Goal: Task Accomplishment & Management: Complete application form

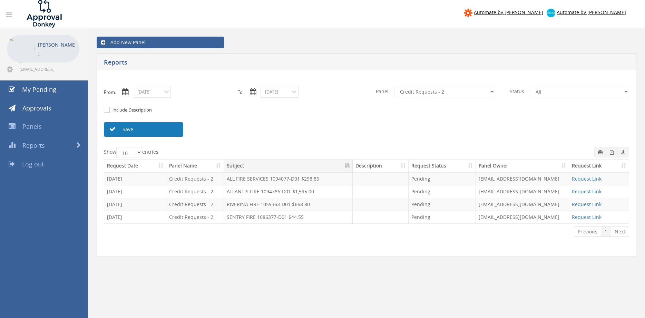
click at [174, 129] on link "Save" at bounding box center [143, 129] width 79 height 14
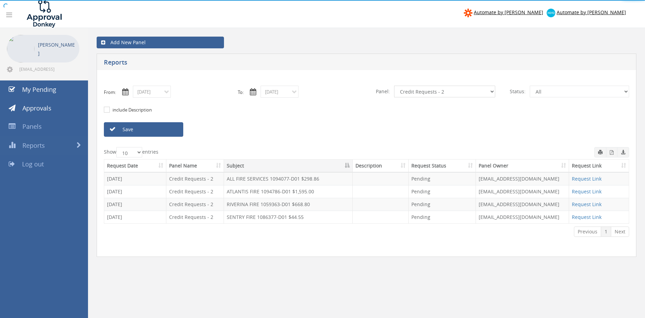
click at [394, 86] on select "All Alarm Credits RG - 3 NZ Utilities Cable and SAI Global NZ Alarms-1 NZ FX Pa…" at bounding box center [444, 92] width 101 height 12
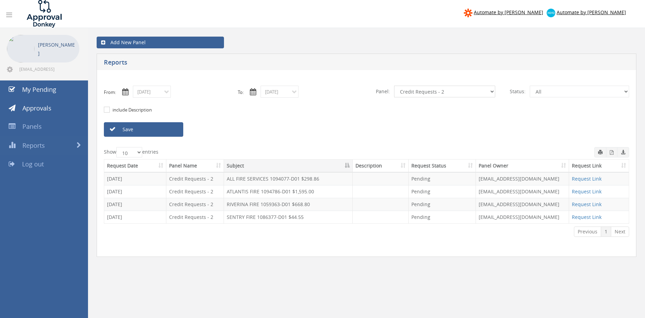
select select "number:13141"
click option "NZ Utilities" at bounding box center [0, 0] width 0 height 0
click at [170, 127] on link "Save" at bounding box center [143, 129] width 79 height 14
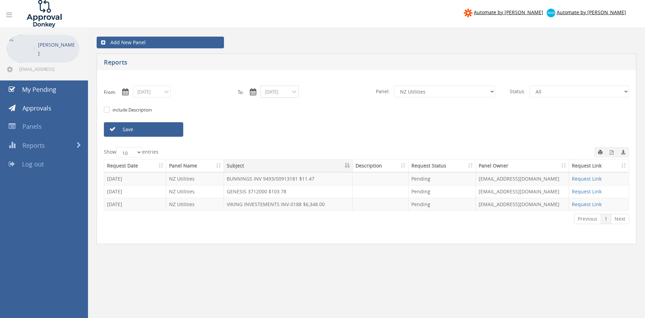
click at [285, 93] on input "[DATE]" at bounding box center [280, 92] width 38 height 12
click at [320, 158] on span "28" at bounding box center [320, 160] width 12 height 9
type input "08/28/2025"
click at [171, 127] on link "Save" at bounding box center [143, 129] width 79 height 14
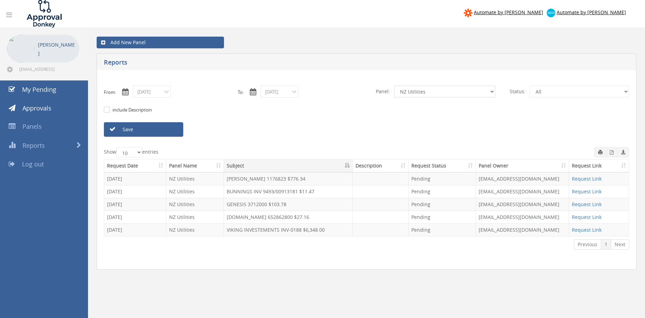
click at [394, 86] on select "All Alarm Credits RG - 3 NZ Utilities Cable and SAI Global NZ Alarms-1 NZ FX Pa…" at bounding box center [444, 92] width 101 height 12
select select "number:9741"
click option "NZ Payables - 2" at bounding box center [0, 0] width 0 height 0
click at [171, 130] on link "Save" at bounding box center [143, 129] width 79 height 14
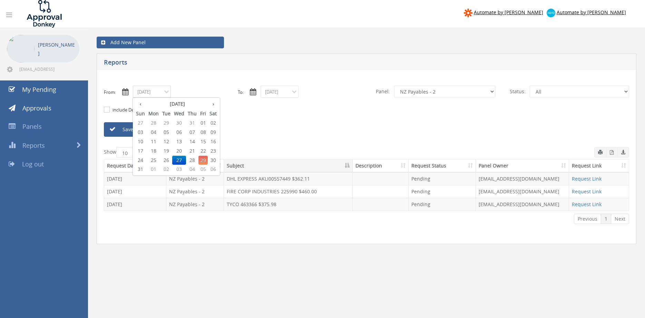
click at [151, 91] on input "08/27/2025" at bounding box center [152, 92] width 38 height 12
click at [195, 160] on span "28" at bounding box center [192, 160] width 12 height 9
type input "08/28/2025"
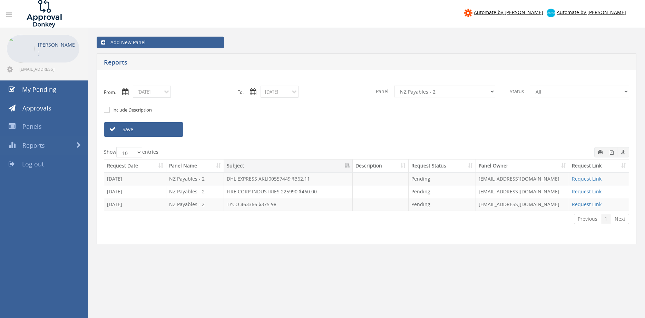
click at [394, 86] on select "All Alarm Credits RG - 3 NZ Utilities Cable and SAI Global NZ Alarms-1 NZ FX Pa…" at bounding box center [444, 92] width 101 height 12
select select "number:9739"
click option "Credit Requests - 2" at bounding box center [0, 0] width 0 height 0
click at [171, 129] on link "Save" at bounding box center [143, 129] width 79 height 14
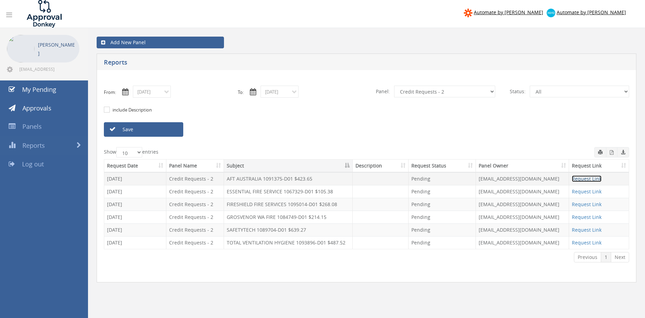
click at [576, 178] on link "Request Link" at bounding box center [587, 178] width 30 height 7
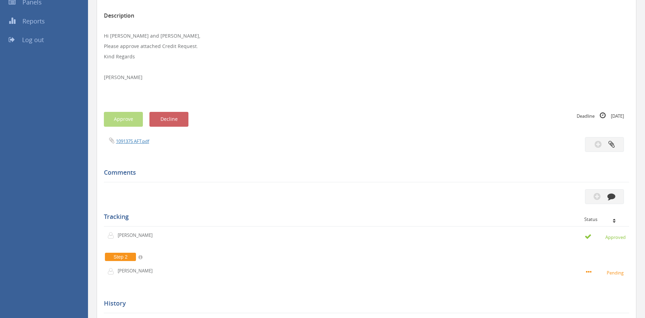
scroll to position [129, 0]
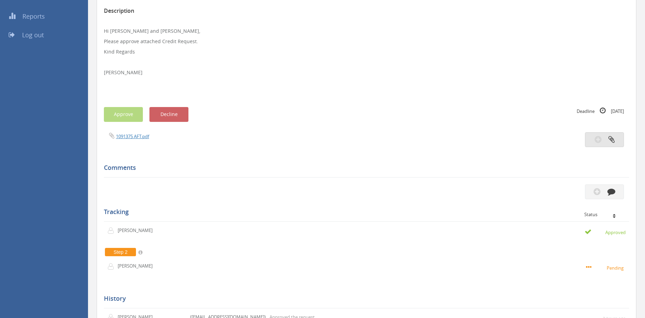
click at [606, 140] on button "button" at bounding box center [604, 139] width 39 height 15
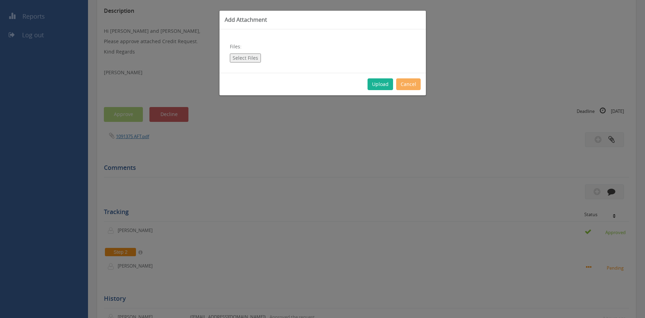
click at [249, 58] on button "Select Files" at bounding box center [245, 58] width 31 height 9
type input "C:\fakepath\Memo.pdf"
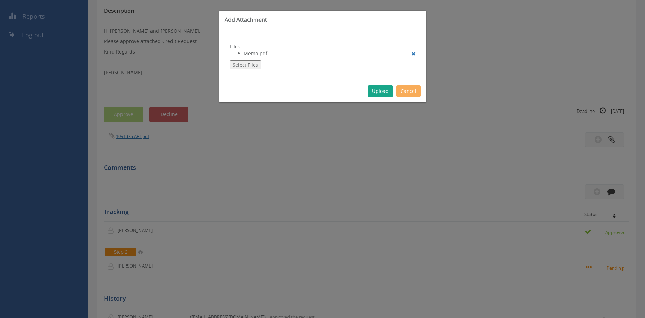
click at [375, 92] on button "Upload" at bounding box center [381, 91] width 26 height 12
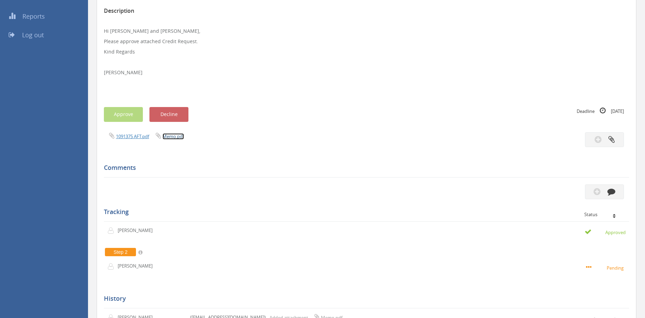
click at [171, 136] on link "Memo.pdf" at bounding box center [173, 136] width 21 height 6
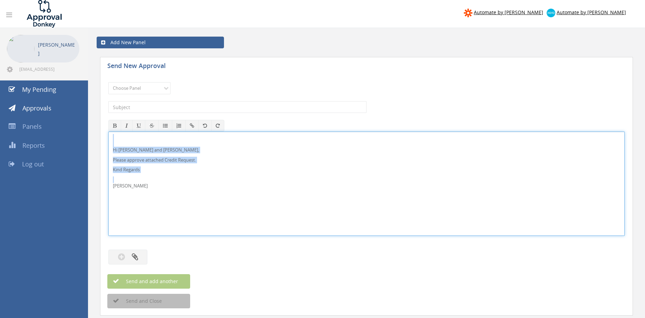
drag, startPoint x: 145, startPoint y: 192, endPoint x: 100, endPoint y: 140, distance: 68.5
click at [108, 138] on div "Hi Lee and Ben, Please approve attached Credit Request. Kind Regards Pam Walker" at bounding box center [366, 184] width 516 height 104
click at [236, 149] on p "Hi Lee and Ben," at bounding box center [366, 150] width 507 height 7
drag, startPoint x: 127, startPoint y: 151, endPoint x: 129, endPoint y: 144, distance: 7.1
click at [126, 151] on p "Hi Lee and Ben," at bounding box center [366, 150] width 507 height 7
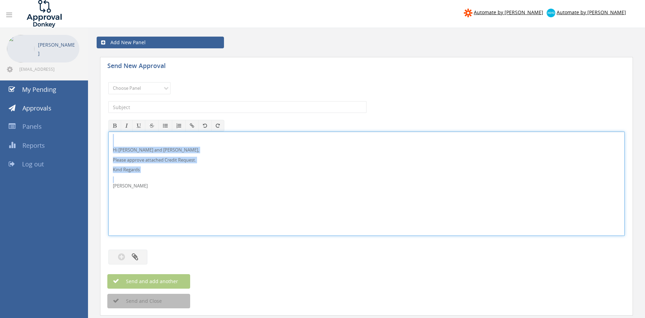
drag, startPoint x: 142, startPoint y: 191, endPoint x: 104, endPoint y: 138, distance: 65.5
click at [108, 138] on div "Hi Lee, Rob and Ben, Please approve attached Credit Request. Kind Regards Pam W…" at bounding box center [366, 184] width 516 height 104
copy div "Hi Lee, Rob and Ben, Please approve attached Credit Request. Kind Regards"
click at [108, 82] on select "Choose Panel Alarm Credits RG - 3 NZ Utilities Cable and SAI Global NZ Alarms-1…" at bounding box center [139, 88] width 62 height 12
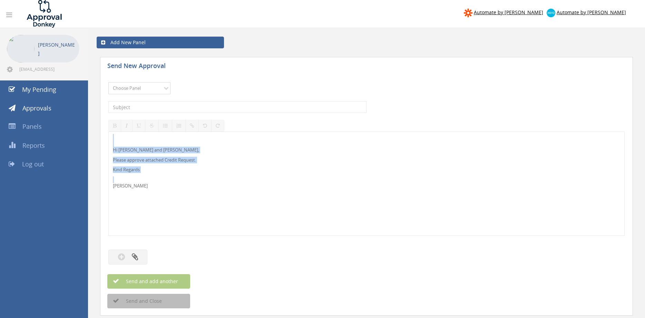
select select "13144"
click option "Alarm Credits RG - 3" at bounding box center [0, 0] width 0 height 0
click at [146, 107] on input "text" at bounding box center [237, 107] width 258 height 12
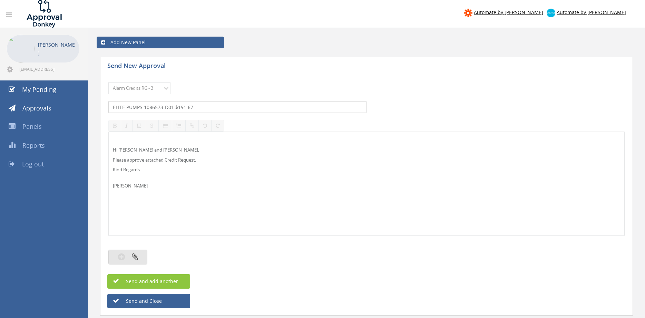
type input "ELITE PUMPS 1086573-D01 $191.67"
click at [137, 255] on icon "button" at bounding box center [135, 257] width 6 height 8
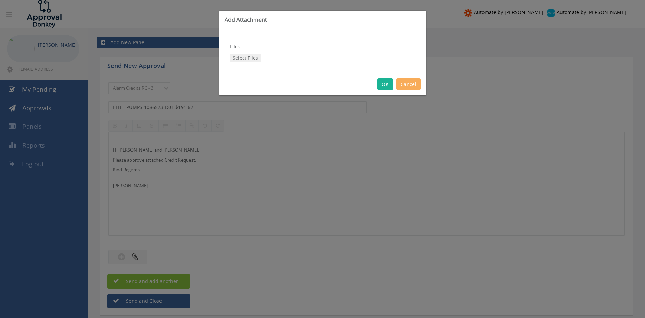
click at [245, 60] on button "Select Files" at bounding box center [245, 58] width 31 height 9
type input "C:\fakepath\1086573 ELITE PUMPS.pdf"
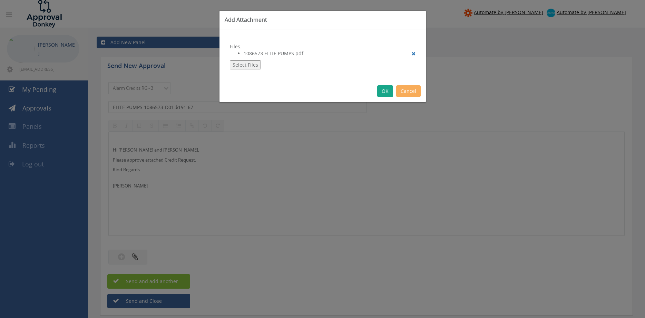
click at [384, 90] on button "OK" at bounding box center [385, 91] width 16 height 12
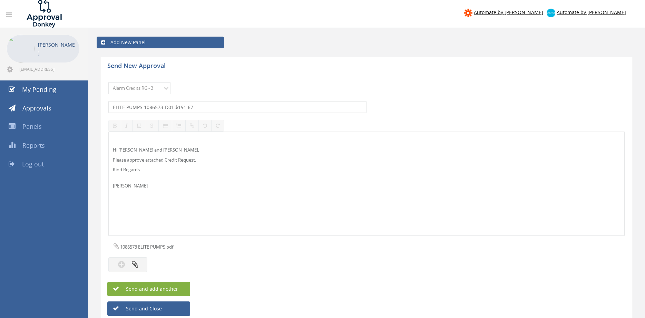
click at [182, 289] on button "Send and add another" at bounding box center [148, 289] width 83 height 14
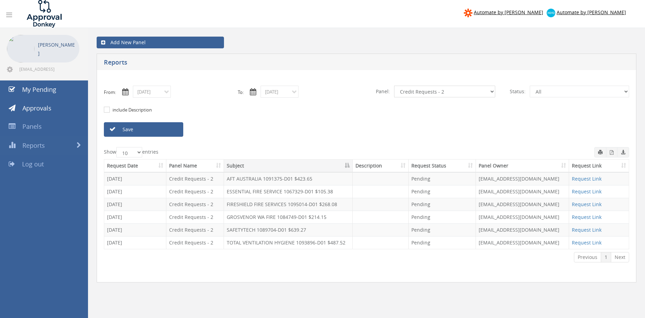
click at [394, 86] on select "All Alarm Credits RG - 3 NZ Utilities Cable and SAI Global NZ Alarms-1 NZ FX Pa…" at bounding box center [444, 92] width 101 height 12
select select "number:13144"
click option "Alarm Credits RG - 3" at bounding box center [0, 0] width 0 height 0
click at [173, 130] on link "Save" at bounding box center [143, 129] width 79 height 14
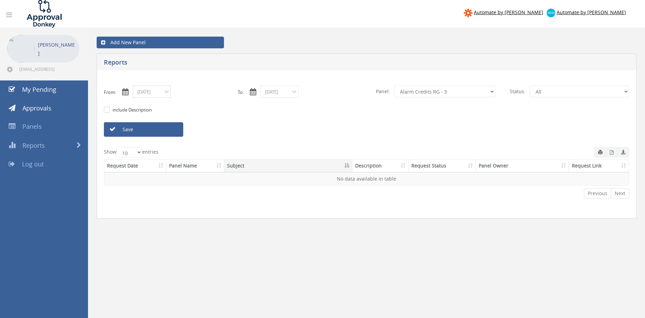
click at [159, 95] on input "[DATE]" at bounding box center [152, 92] width 38 height 12
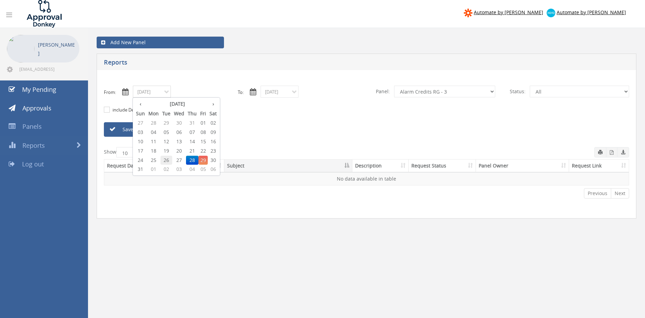
click at [169, 159] on span "26" at bounding box center [167, 160] width 12 height 9
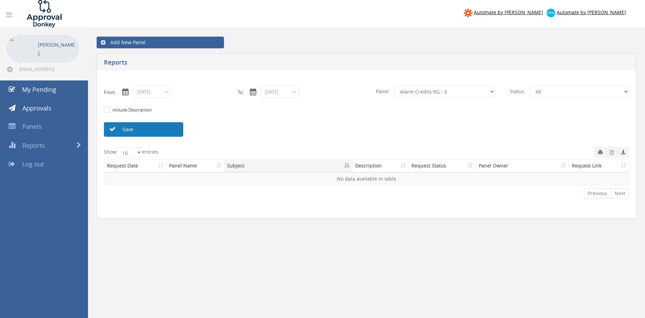
click at [164, 132] on link "Save" at bounding box center [143, 129] width 79 height 14
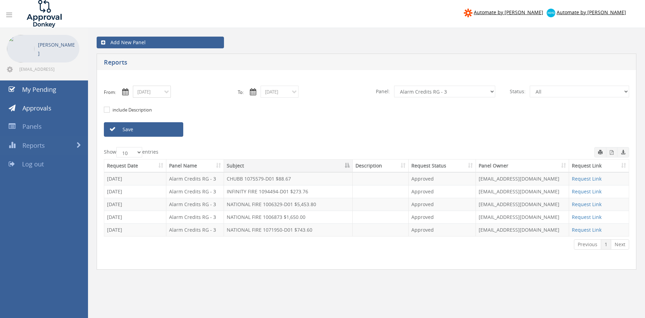
click at [153, 93] on input "08/26/2025" at bounding box center [152, 92] width 38 height 12
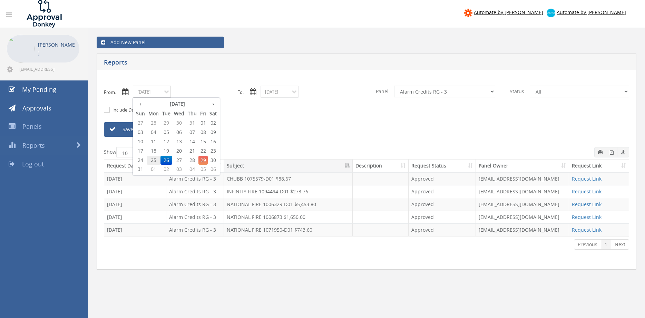
click at [153, 157] on span "25" at bounding box center [154, 160] width 14 height 9
type input "08/25/2025"
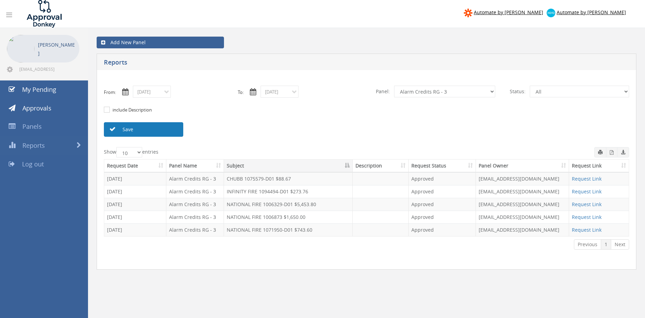
click at [161, 127] on link "Save" at bounding box center [143, 129] width 79 height 14
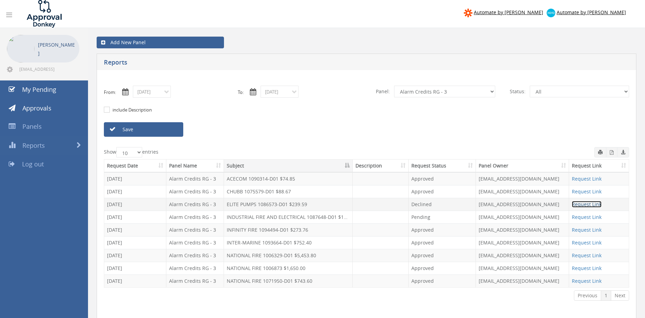
click at [577, 203] on link "Request Link" at bounding box center [587, 204] width 30 height 7
click at [52, 106] on link "Approvals" at bounding box center [44, 108] width 88 height 19
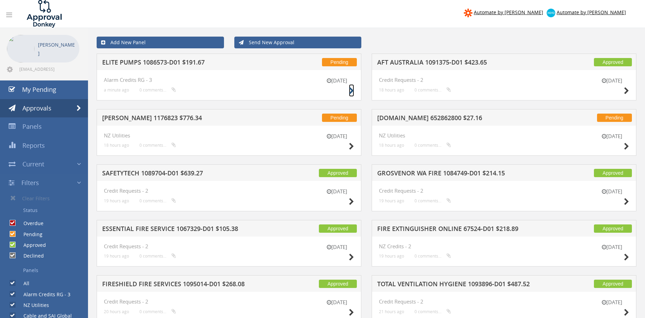
click at [350, 90] on icon at bounding box center [351, 90] width 5 height 7
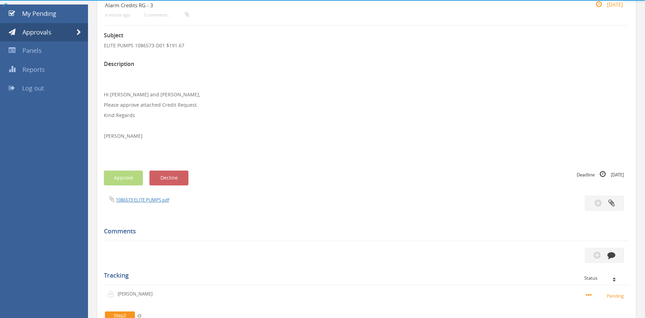
scroll to position [94, 0]
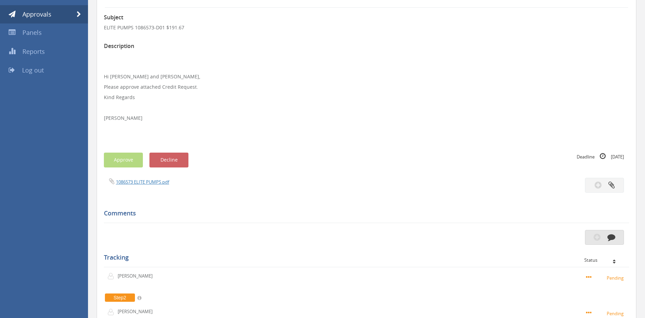
click at [607, 235] on button "button" at bounding box center [604, 237] width 39 height 15
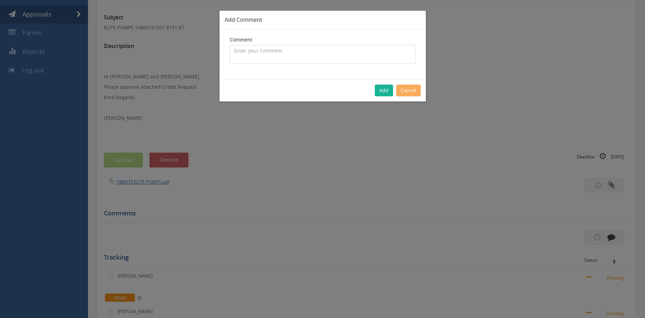
click at [285, 51] on textarea at bounding box center [323, 54] width 186 height 19
type textarea "I"
type textarea "h"
click at [283, 50] on textarea "Hi Lee, please declinet - this is not for Rob Glover to approve" at bounding box center [323, 54] width 186 height 19
type textarea "Hi Lee, please decline - this is not for Rob Glover to approve"
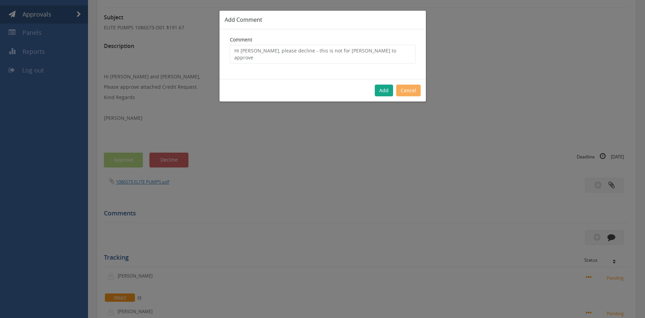
click at [380, 89] on button "Add" at bounding box center [384, 91] width 18 height 12
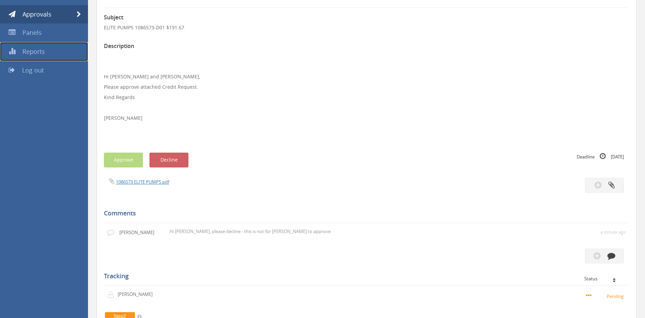
click at [46, 50] on link "Reports" at bounding box center [44, 51] width 88 height 19
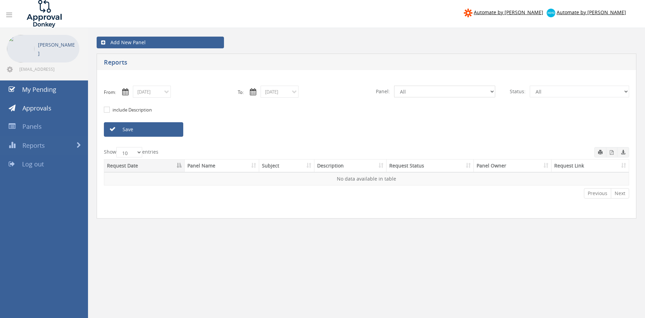
click at [394, 86] on select "All Alarm Credits RG - 3 NZ Utilities Cable and SAI Global NZ Alarms-1 NZ FX Pa…" at bounding box center [444, 92] width 101 height 12
select select "number:9741"
click option "NZ Payables - 2" at bounding box center [0, 0] width 0 height 0
click at [151, 127] on link "Save" at bounding box center [143, 129] width 79 height 14
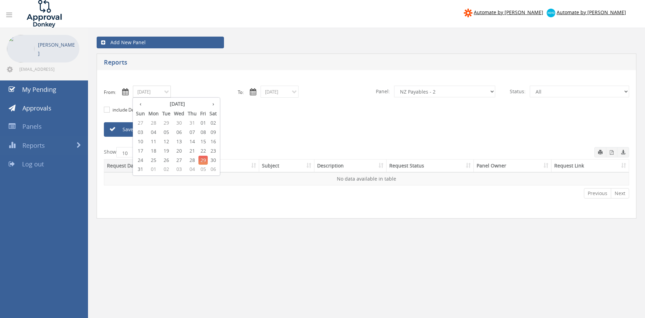
click at [163, 91] on input "08/29/2025" at bounding box center [152, 92] width 38 height 12
click at [179, 158] on span "27" at bounding box center [179, 160] width 14 height 9
type input "08/27/2025"
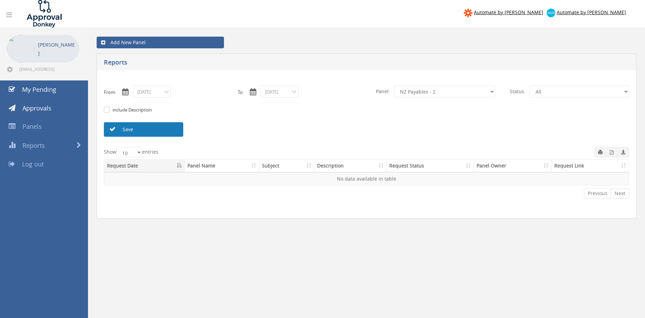
click at [162, 132] on link "Save" at bounding box center [143, 129] width 79 height 14
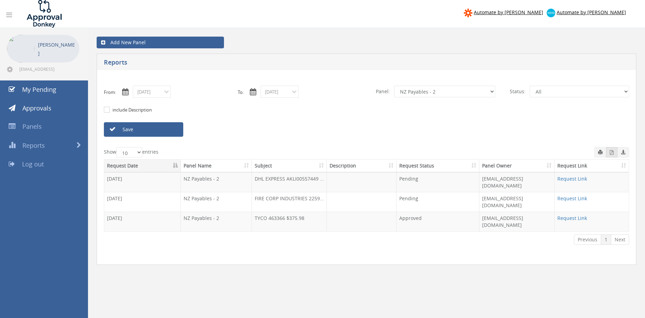
click at [611, 150] on span "button" at bounding box center [612, 152] width 4 height 6
click at [394, 86] on select "All Alarm Credits RG - 3 NZ Utilities Cable and SAI Global NZ Alarms-1 NZ FX Pa…" at bounding box center [444, 92] width 101 height 12
click option "Flamestop Utilities" at bounding box center [0, 0] width 0 height 0
click at [161, 126] on link "Save" at bounding box center [143, 129] width 79 height 14
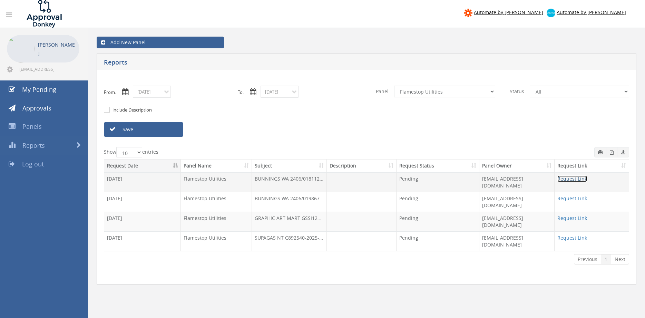
click at [573, 181] on link "Request Link" at bounding box center [572, 178] width 30 height 7
click at [150, 131] on link "Save" at bounding box center [143, 129] width 79 height 14
click at [394, 86] on select "All Alarm Credits RG - 3 NZ Utilities Cable and SAI Global NZ Alarms-1 NZ FX Pa…" at bounding box center [444, 92] width 101 height 12
select select "number:13144"
click option "Alarm Credits RG - 3" at bounding box center [0, 0] width 0 height 0
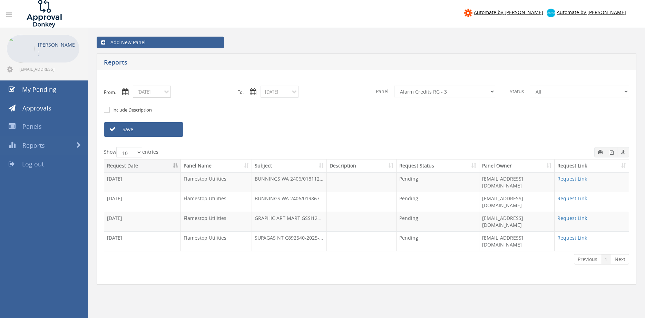
click at [163, 94] on input "08/27/2025" at bounding box center [152, 92] width 38 height 12
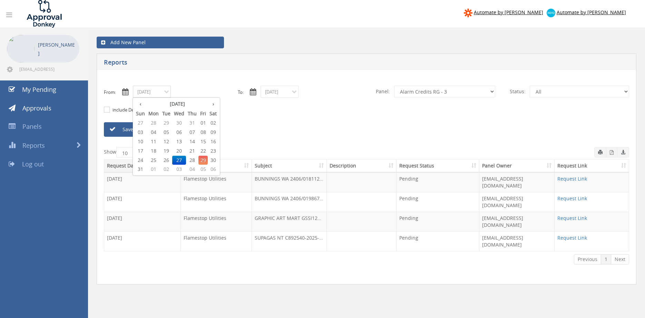
drag, startPoint x: 168, startPoint y: 151, endPoint x: 164, endPoint y: 148, distance: 4.0
click at [168, 151] on span "19" at bounding box center [167, 150] width 12 height 9
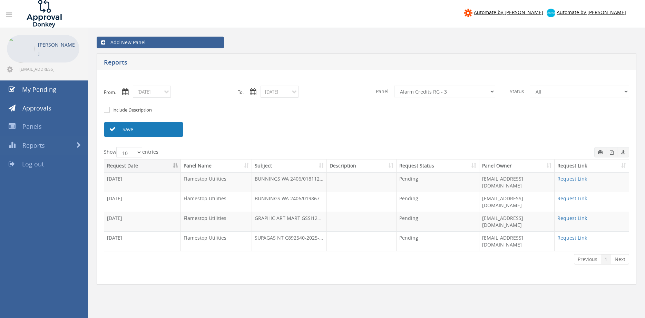
click at [157, 130] on link "Save" at bounding box center [143, 129] width 79 height 14
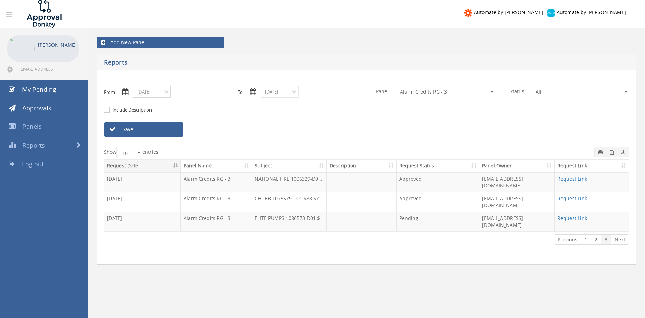
click at [156, 96] on input "08/19/2025" at bounding box center [152, 92] width 38 height 12
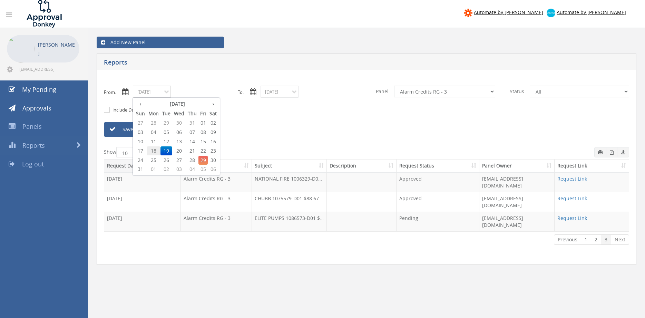
click at [157, 149] on span "18" at bounding box center [154, 150] width 14 height 9
type input "08/18/2025"
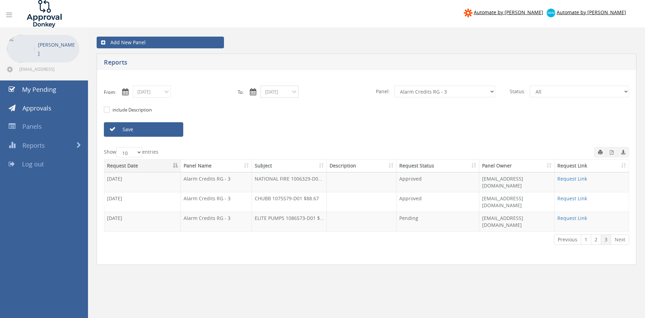
click at [273, 92] on input "08/29/2025" at bounding box center [280, 92] width 38 height 12
click at [280, 152] on span "18" at bounding box center [281, 150] width 14 height 9
type input "08/18/2025"
click at [162, 130] on link "Save" at bounding box center [143, 129] width 79 height 14
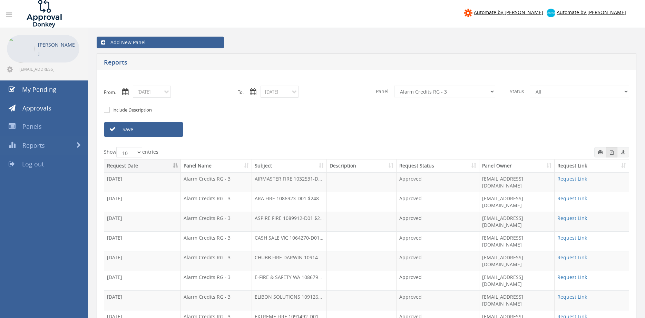
click at [611, 153] on icon "button" at bounding box center [612, 152] width 4 height 4
click at [394, 86] on select "All Alarm Credits RG - 3 NZ Utilities Cable and SAI Global NZ Alarms-1 NZ FX Pa…" at bounding box center [444, 92] width 101 height 12
select select "number:9739"
click option "Credit Requests - 2" at bounding box center [0, 0] width 0 height 0
click at [176, 130] on link "Save" at bounding box center [143, 129] width 79 height 14
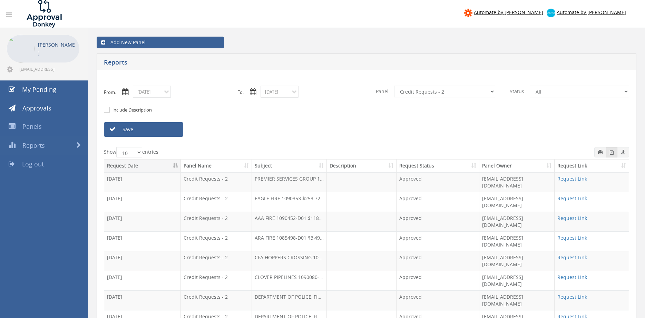
click at [611, 153] on icon "button" at bounding box center [612, 152] width 4 height 4
click at [163, 94] on input "08/18/2025" at bounding box center [152, 92] width 38 height 12
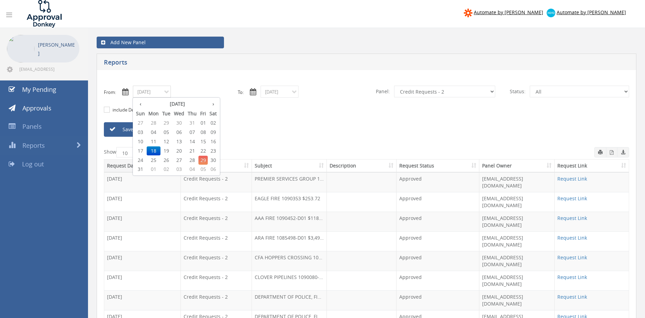
drag, startPoint x: 169, startPoint y: 149, endPoint x: 249, endPoint y: 119, distance: 85.8
click at [169, 149] on span "19" at bounding box center [167, 150] width 12 height 9
type input "08/19/2025"
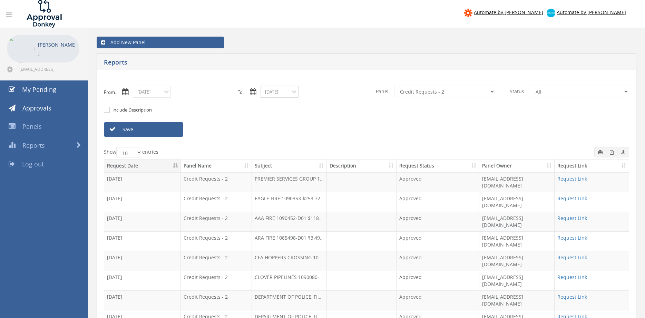
click at [275, 95] on input "08/18/2025" at bounding box center [280, 92] width 38 height 12
click at [294, 150] on span "19" at bounding box center [294, 150] width 12 height 9
type input "08/19/2025"
click at [155, 131] on link "Save" at bounding box center [143, 129] width 79 height 14
click at [612, 152] on icon "button" at bounding box center [612, 152] width 4 height 4
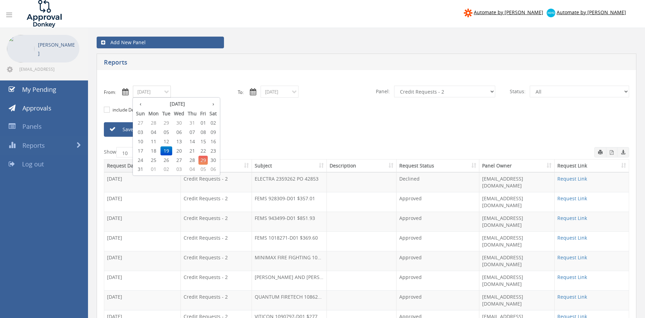
click at [163, 94] on input "08/19/2025" at bounding box center [152, 92] width 38 height 12
drag, startPoint x: 156, startPoint y: 160, endPoint x: 211, endPoint y: 139, distance: 59.0
click at [156, 160] on span "25" at bounding box center [154, 160] width 14 height 9
type input "08/25/2025"
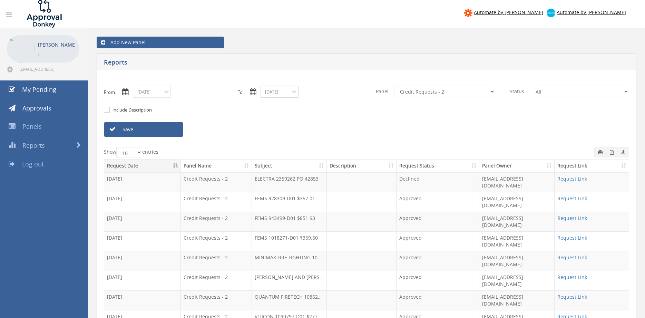
click at [285, 95] on input "08/19/2025" at bounding box center [280, 92] width 38 height 12
click at [283, 159] on span "25" at bounding box center [281, 160] width 14 height 9
type input "08/25/2025"
click at [170, 126] on link "Save" at bounding box center [143, 129] width 79 height 14
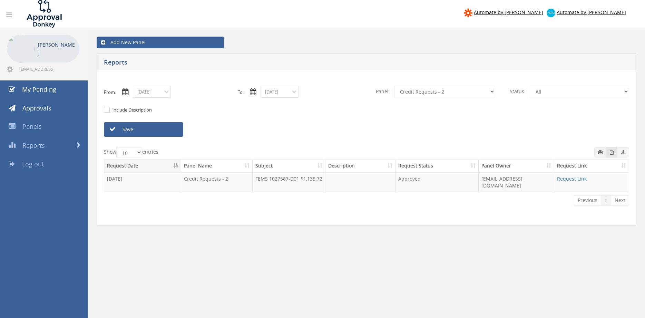
click at [611, 152] on icon "button" at bounding box center [612, 152] width 4 height 4
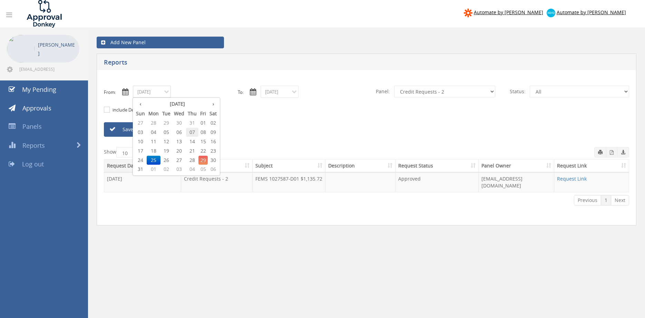
drag, startPoint x: 164, startPoint y: 93, endPoint x: 194, endPoint y: 132, distance: 49.0
click at [164, 93] on input "08/25/2025" at bounding box center [152, 92] width 38 height 12
click at [168, 160] on span "26" at bounding box center [167, 160] width 12 height 9
type input "08/26/2025"
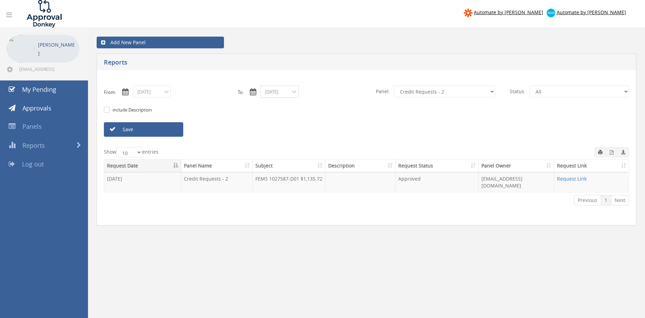
click at [280, 94] on input "08/25/2025" at bounding box center [280, 92] width 38 height 12
click at [294, 160] on span "26" at bounding box center [294, 160] width 12 height 9
type input "08/26/2025"
click at [167, 129] on link "Save" at bounding box center [143, 129] width 79 height 14
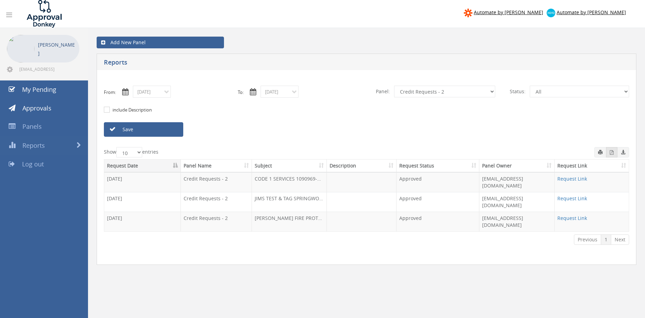
click at [611, 154] on icon "button" at bounding box center [612, 152] width 4 height 4
click at [159, 93] on input "08/26/2025" at bounding box center [152, 92] width 38 height 12
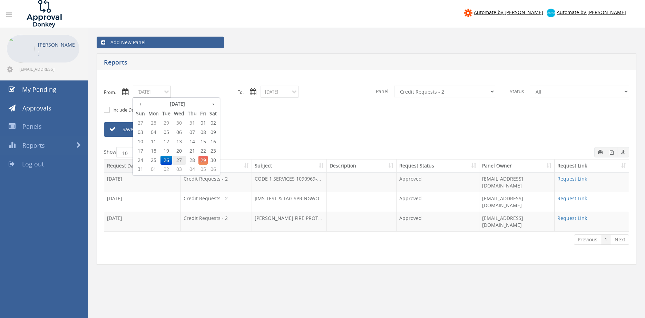
click at [180, 159] on span "27" at bounding box center [179, 160] width 14 height 9
type input "08/27/2025"
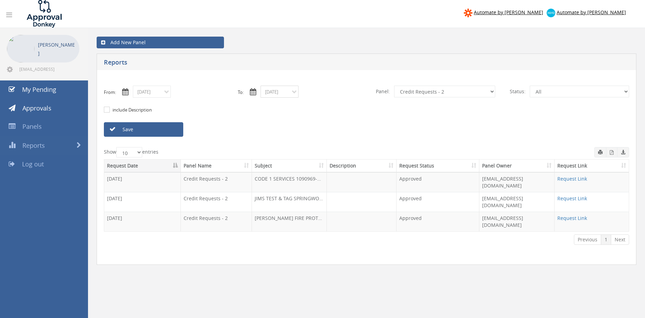
click at [276, 93] on input "08/26/2025" at bounding box center [280, 92] width 38 height 12
click at [308, 162] on span "27" at bounding box center [307, 160] width 14 height 9
type input "08/27/2025"
click at [167, 130] on link "Save" at bounding box center [143, 129] width 79 height 14
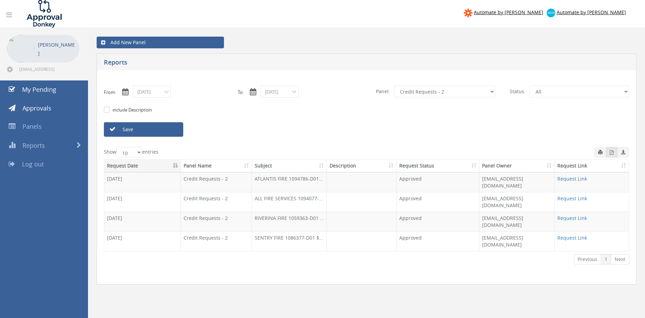
click at [613, 153] on icon "button" at bounding box center [612, 152] width 4 height 4
click at [163, 92] on input "08/27/2025" at bounding box center [152, 92] width 38 height 12
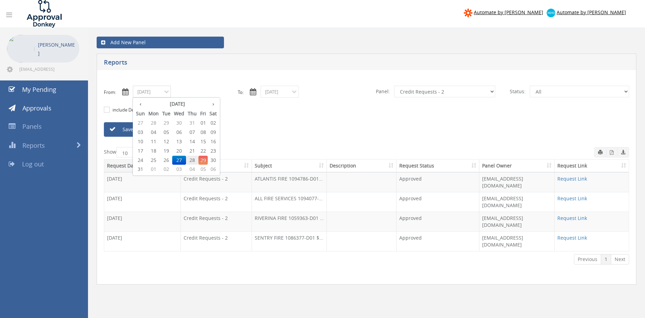
click at [192, 161] on span "28" at bounding box center [192, 160] width 12 height 9
type input "08/28/2025"
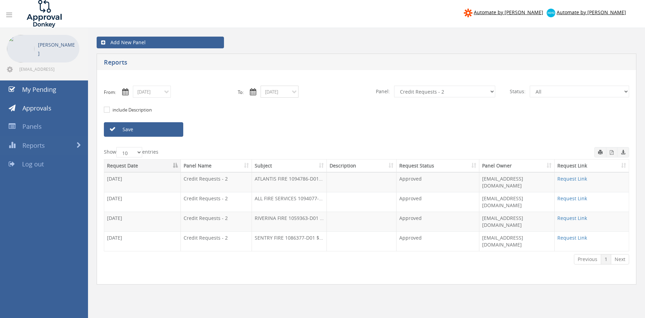
click at [283, 90] on input "08/27/2025" at bounding box center [280, 92] width 38 height 12
click at [321, 160] on span "28" at bounding box center [320, 160] width 12 height 9
type input "08/28/2025"
click at [173, 130] on link "Save" at bounding box center [143, 129] width 79 height 14
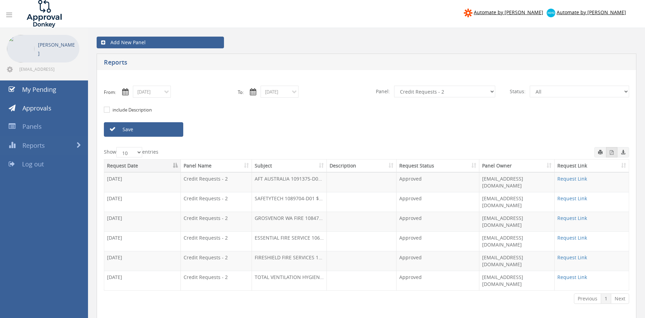
click at [611, 152] on icon "button" at bounding box center [612, 152] width 4 height 4
click at [162, 93] on input "08/28/2025" at bounding box center [152, 92] width 38 height 12
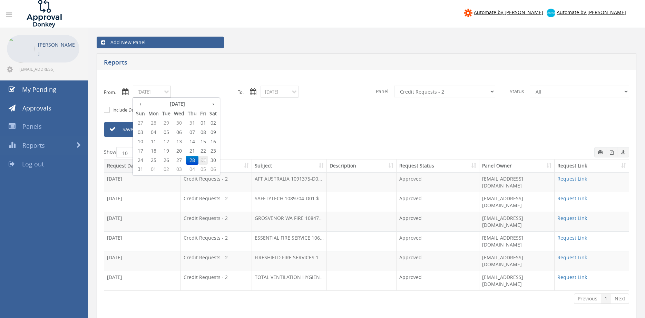
click at [205, 162] on span "29" at bounding box center [202, 160] width 9 height 9
type input "08/29/2025"
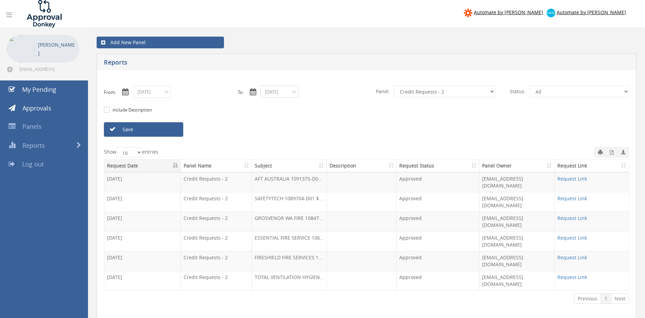
click at [284, 96] on input "08/28/2025" at bounding box center [280, 92] width 38 height 12
click at [331, 161] on span "29" at bounding box center [330, 160] width 9 height 9
type input "08/29/2025"
click at [170, 128] on link "Save" at bounding box center [143, 129] width 79 height 14
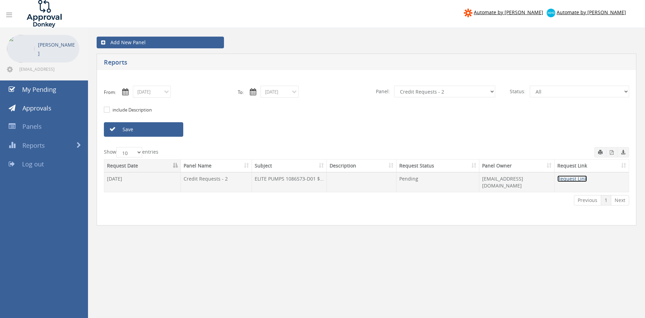
click at [573, 178] on link "Request Link" at bounding box center [572, 178] width 30 height 7
click at [160, 92] on input "08/29/2025" at bounding box center [152, 92] width 38 height 12
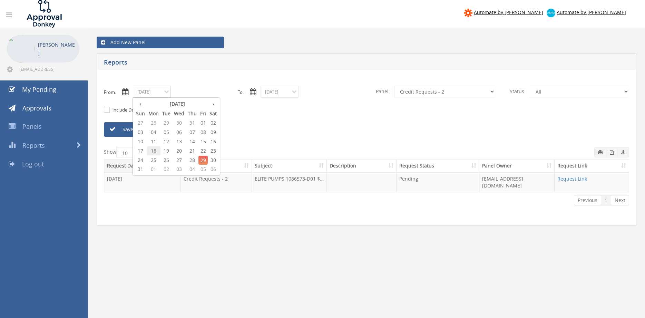
click at [156, 149] on span "18" at bounding box center [154, 150] width 14 height 9
type input "08/18/2025"
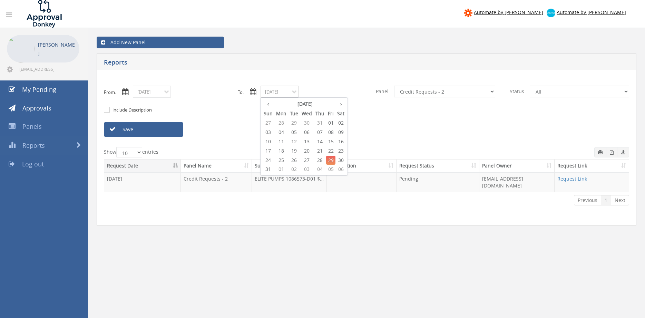
click at [271, 92] on input "08/29/2025" at bounding box center [280, 92] width 38 height 12
click at [282, 152] on span "18" at bounding box center [281, 150] width 14 height 9
type input "08/18/2025"
click at [394, 86] on select "All Alarm Credits RG - 3 NZ Utilities Cable and SAI Global NZ Alarms-1 NZ FX Pa…" at bounding box center [444, 92] width 101 height 12
select select "number:13144"
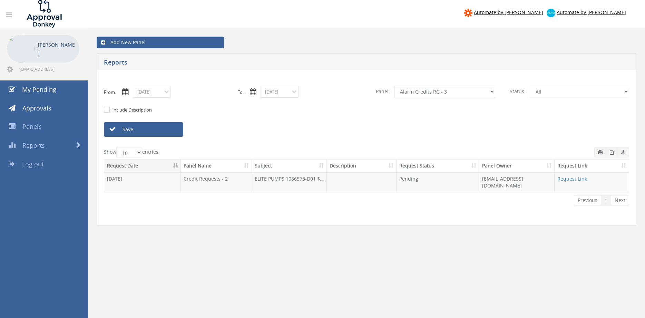
click option "Alarm Credits RG - 3" at bounding box center [0, 0] width 0 height 0
click at [175, 130] on link "Save" at bounding box center [143, 129] width 79 height 14
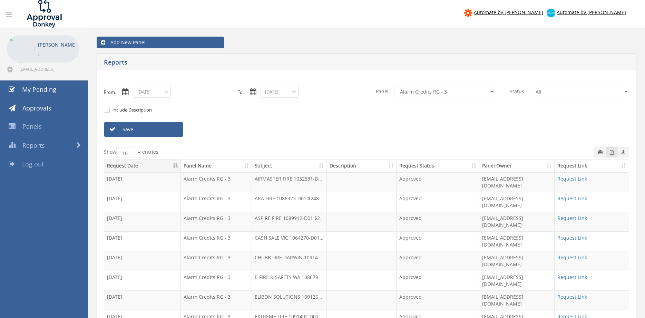
click at [610, 156] on button "button" at bounding box center [611, 152] width 11 height 10
click at [164, 96] on input "08/18/2025" at bounding box center [152, 92] width 38 height 12
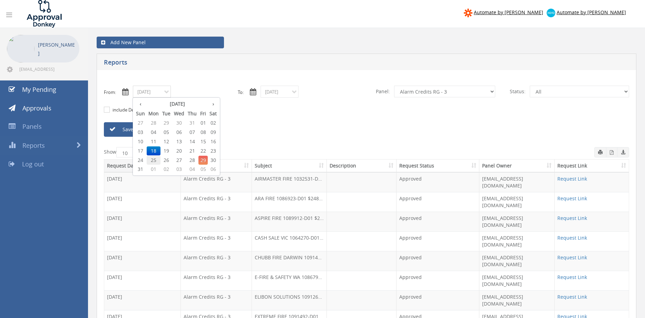
click at [156, 159] on span "25" at bounding box center [154, 160] width 14 height 9
type input "08/25/2025"
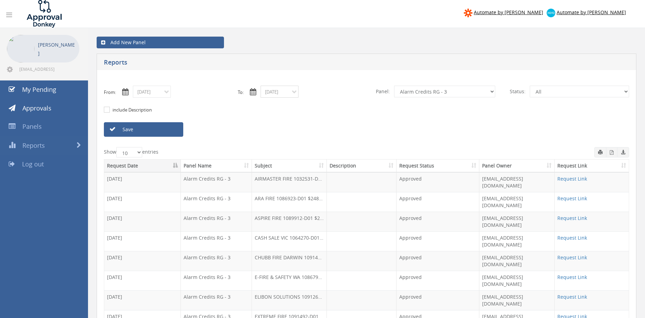
drag, startPoint x: 283, startPoint y: 93, endPoint x: 282, endPoint y: 97, distance: 3.9
click at [282, 93] on input "08/18/2025" at bounding box center [280, 92] width 38 height 12
click at [282, 158] on span "25" at bounding box center [281, 160] width 14 height 9
type input "08/25/2025"
click at [169, 130] on link "Save" at bounding box center [143, 129] width 79 height 14
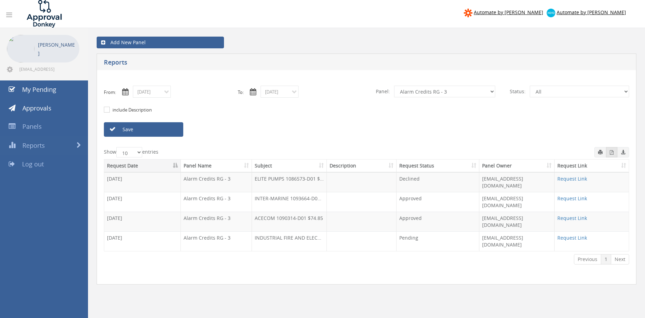
click at [611, 154] on icon "button" at bounding box center [612, 152] width 4 height 4
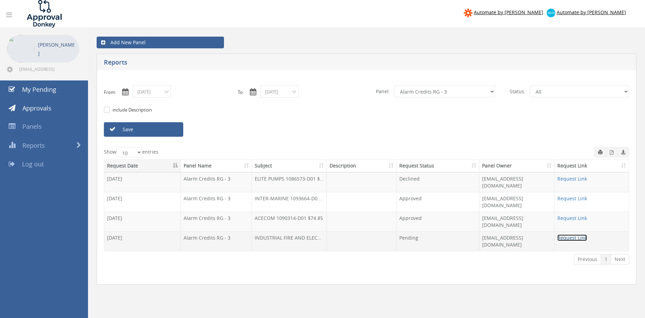
click at [575, 234] on link "Request Link" at bounding box center [572, 237] width 30 height 7
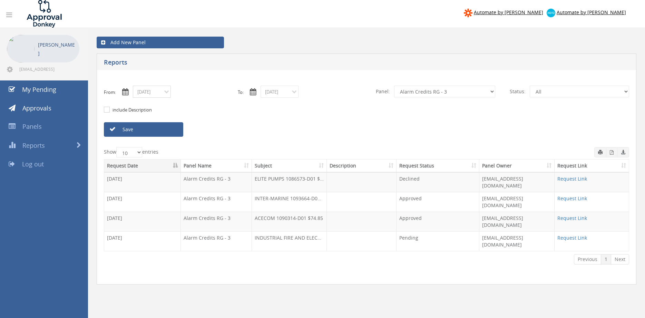
click at [163, 92] on input "08/25/2025" at bounding box center [152, 92] width 38 height 12
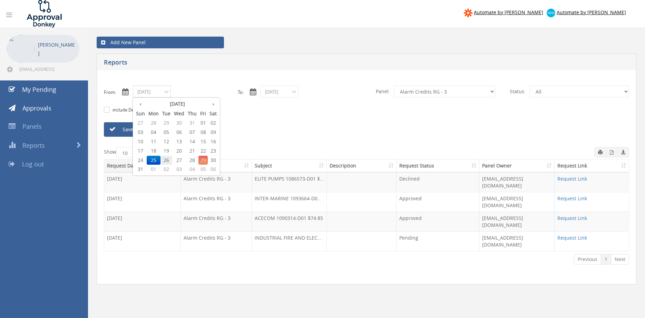
click at [168, 158] on span "26" at bounding box center [167, 160] width 12 height 9
type input "08/26/2025"
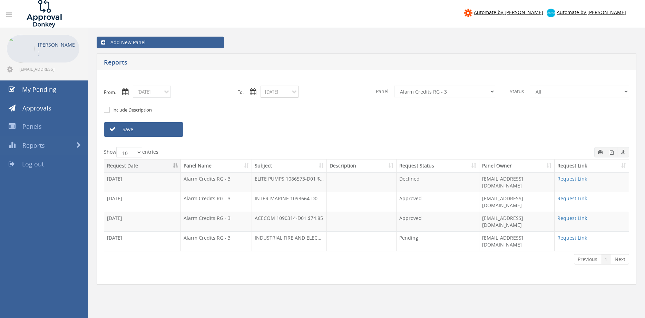
click at [269, 93] on input "08/25/2025" at bounding box center [280, 92] width 38 height 12
click at [295, 159] on span "26" at bounding box center [294, 160] width 12 height 9
type input "08/26/2025"
click at [175, 129] on link "Save" at bounding box center [143, 129] width 79 height 14
click at [612, 154] on icon "button" at bounding box center [612, 152] width 4 height 4
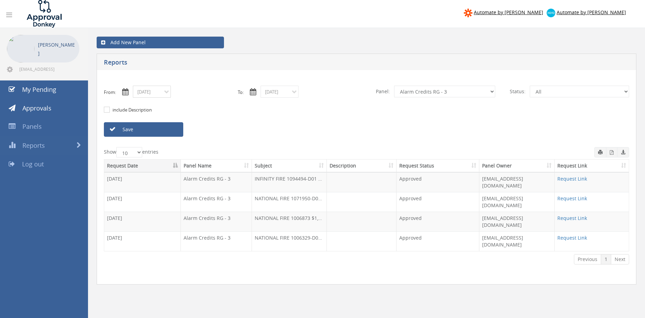
click at [162, 92] on input "08/26/2025" at bounding box center [152, 92] width 38 height 12
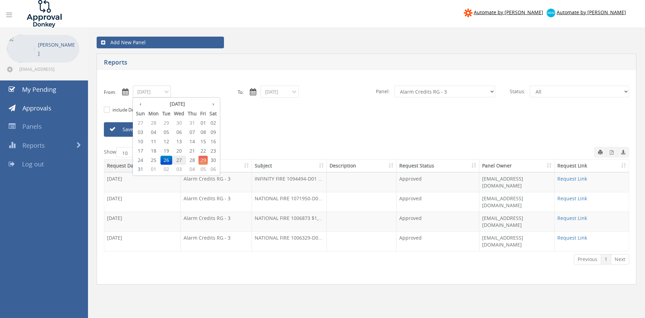
click at [181, 158] on span "27" at bounding box center [179, 160] width 14 height 9
type input "08/27/2025"
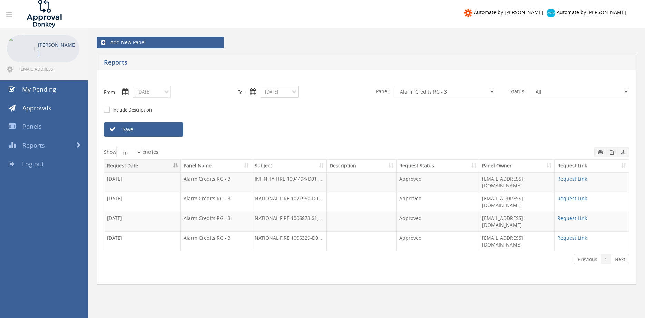
click at [272, 94] on input "08/26/2025" at bounding box center [280, 92] width 38 height 12
click at [309, 160] on span "27" at bounding box center [307, 160] width 14 height 9
type input "08/27/2025"
click at [166, 132] on link "Save" at bounding box center [143, 129] width 79 height 14
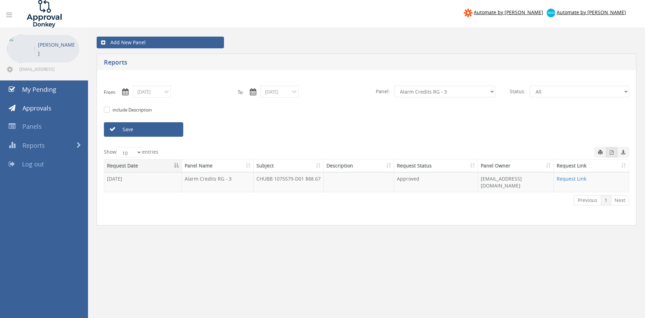
click at [609, 153] on button "button" at bounding box center [611, 152] width 11 height 10
click at [394, 86] on select "All Alarm Credits RG - 3 NZ Utilities Cable and SAI Global NZ Alarms-1 NZ FX Pa…" at bounding box center [444, 92] width 101 height 12
select select "number:9742"
click option "NZ Credits - 2" at bounding box center [0, 0] width 0 height 0
drag, startPoint x: 172, startPoint y: 128, endPoint x: 182, endPoint y: 128, distance: 10.0
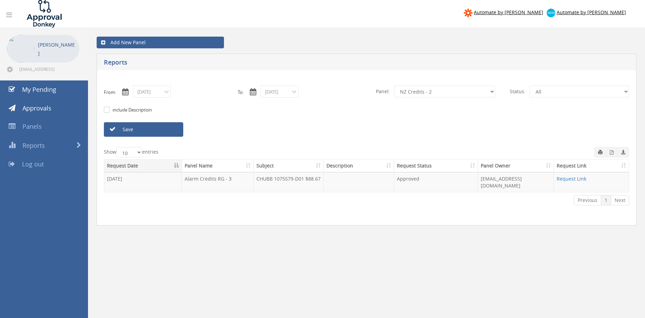
click at [172, 128] on link "Save" at bounding box center [143, 129] width 79 height 14
click at [613, 154] on icon "button" at bounding box center [612, 152] width 4 height 4
click at [153, 92] on input "08/27/2025" at bounding box center [152, 92] width 38 height 12
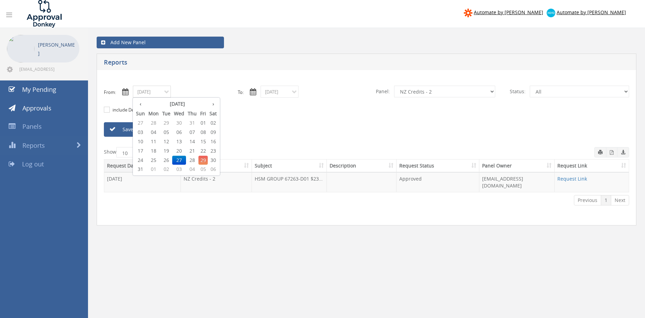
click at [191, 160] on span "28" at bounding box center [192, 160] width 12 height 9
type input "08/28/2025"
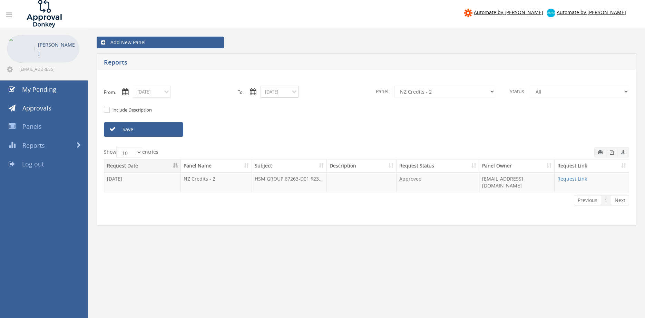
click at [281, 95] on input "08/27/2025" at bounding box center [280, 92] width 38 height 12
click at [322, 159] on span "28" at bounding box center [320, 160] width 12 height 9
type input "08/28/2025"
click at [177, 129] on link "Save" at bounding box center [143, 129] width 79 height 14
click at [611, 155] on span "button" at bounding box center [612, 152] width 4 height 6
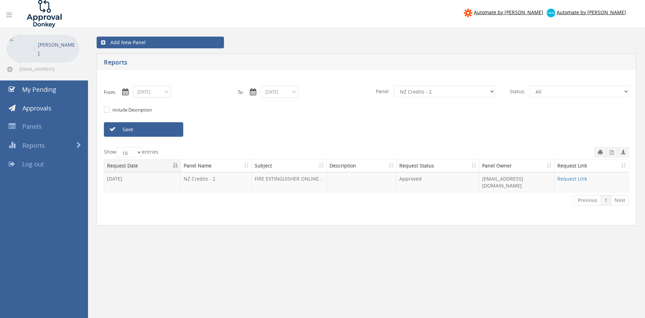
click at [162, 91] on input "08/28/2025" at bounding box center [152, 92] width 38 height 12
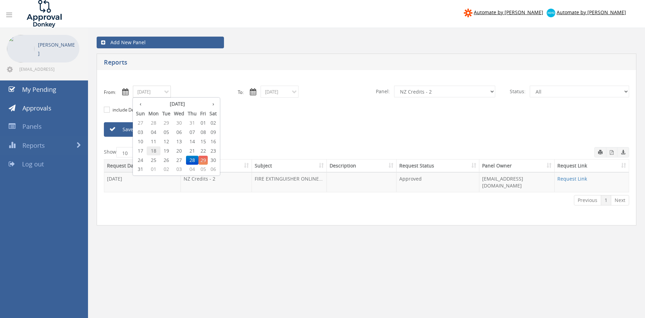
click at [154, 150] on span "18" at bounding box center [154, 150] width 14 height 9
type input "08/18/2025"
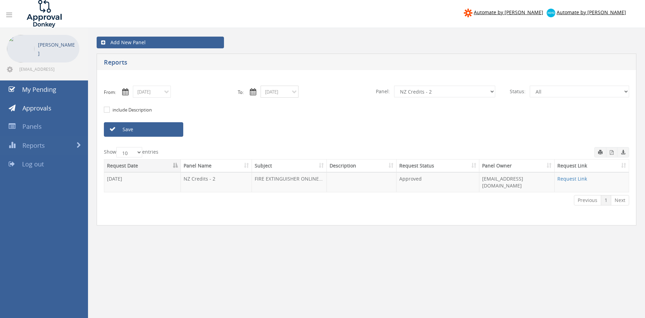
click at [272, 94] on input "08/28/2025" at bounding box center [280, 92] width 38 height 12
click at [284, 151] on span "18" at bounding box center [281, 150] width 14 height 9
type input "08/18/2025"
click at [394, 86] on select "All Alarm Credits RG - 3 NZ Utilities Cable and SAI Global NZ Alarms-1 NZ FX Pa…" at bounding box center [444, 92] width 101 height 12
select select "number:9744"
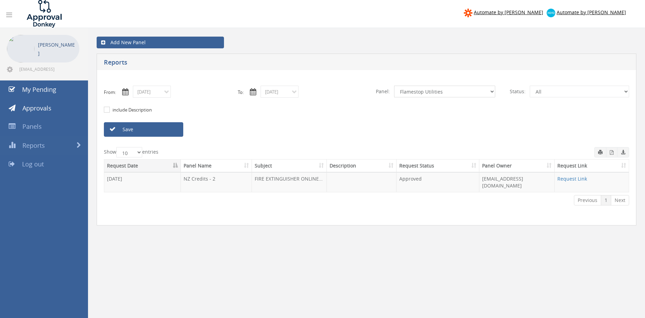
click option "Flamestop Utilities" at bounding box center [0, 0] width 0 height 0
click at [164, 128] on link "Save" at bounding box center [143, 129] width 79 height 14
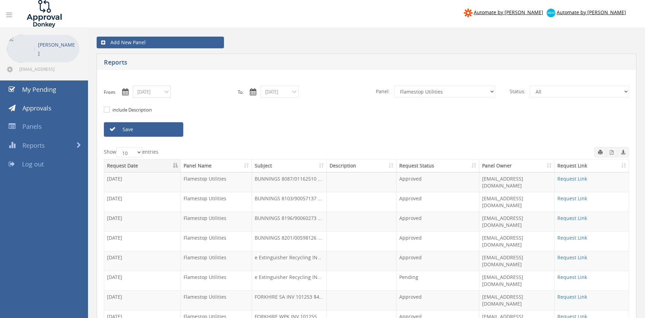
click at [164, 96] on input "08/18/2025" at bounding box center [152, 92] width 38 height 12
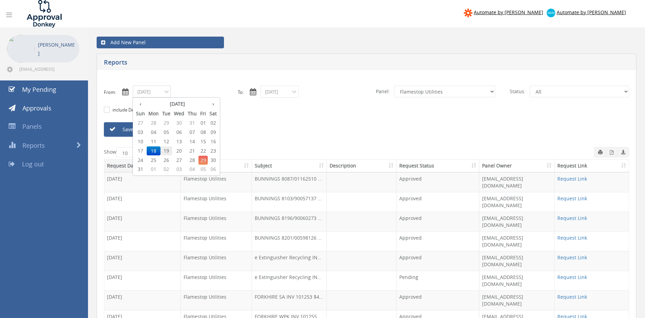
click at [166, 148] on span "19" at bounding box center [167, 150] width 12 height 9
type input "08/19/2025"
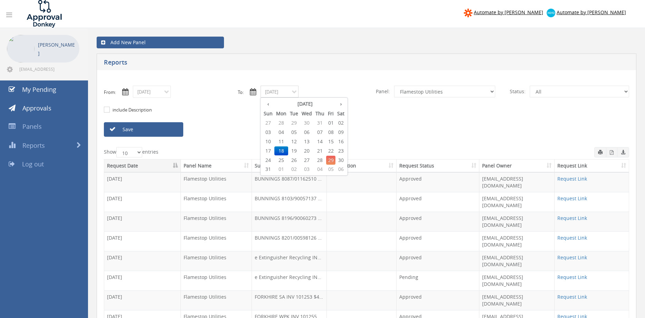
click at [276, 93] on input "08/18/2025" at bounding box center [280, 92] width 38 height 12
drag, startPoint x: 295, startPoint y: 150, endPoint x: 271, endPoint y: 146, distance: 24.2
click at [295, 150] on span "19" at bounding box center [294, 150] width 12 height 9
type input "08/19/2025"
click at [169, 129] on link "Save" at bounding box center [143, 129] width 79 height 14
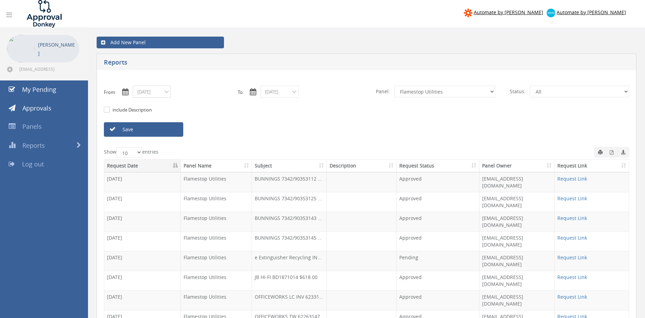
click at [151, 93] on input "08/19/2025" at bounding box center [152, 92] width 38 height 12
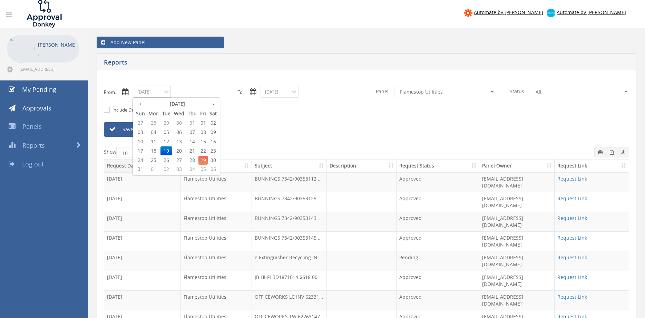
click at [192, 149] on span "21" at bounding box center [192, 150] width 12 height 9
type input "08/21/2025"
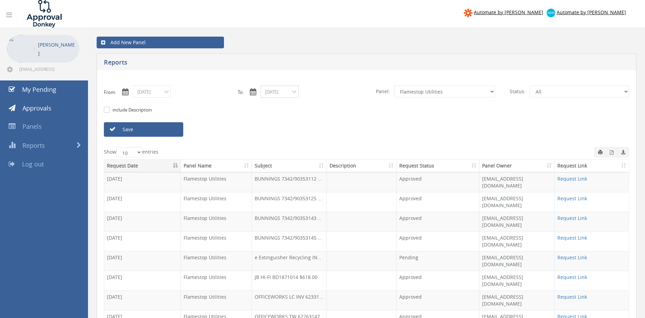
click at [271, 93] on input "08/19/2025" at bounding box center [280, 92] width 38 height 12
click at [321, 149] on span "21" at bounding box center [320, 150] width 12 height 9
type input "08/21/2025"
click at [174, 134] on link "Save" at bounding box center [143, 129] width 79 height 14
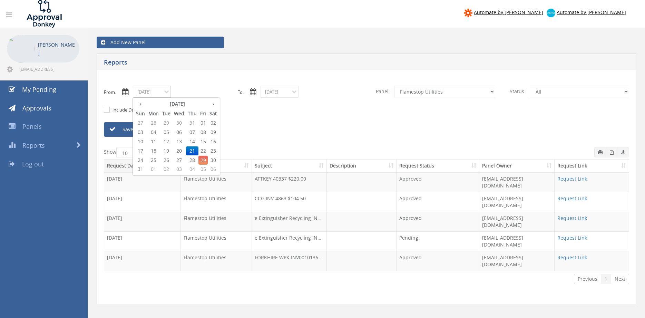
click at [159, 94] on input "08/21/2025" at bounding box center [152, 92] width 38 height 12
click at [152, 159] on span "25" at bounding box center [154, 160] width 14 height 9
type input "08/25/2025"
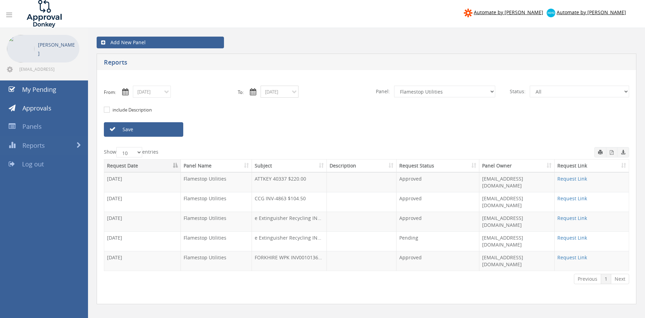
click at [271, 93] on input "08/21/2025" at bounding box center [280, 92] width 38 height 12
click at [280, 159] on span "25" at bounding box center [281, 160] width 14 height 9
type input "08/25/2025"
click at [173, 130] on link "Save" at bounding box center [143, 129] width 79 height 14
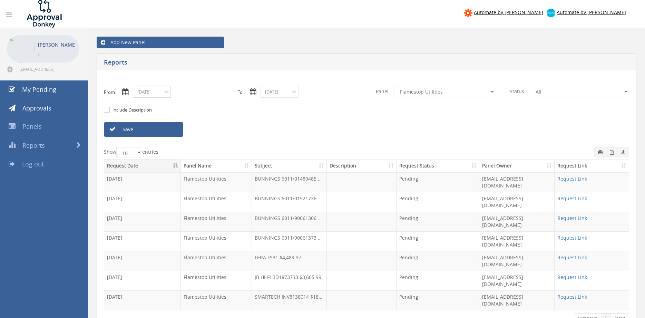
click at [154, 93] on input "08/25/2025" at bounding box center [152, 92] width 38 height 12
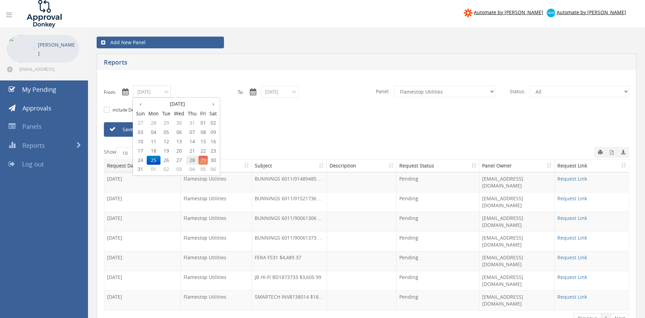
click at [195, 160] on span "28" at bounding box center [192, 160] width 12 height 9
type input "08/28/2025"
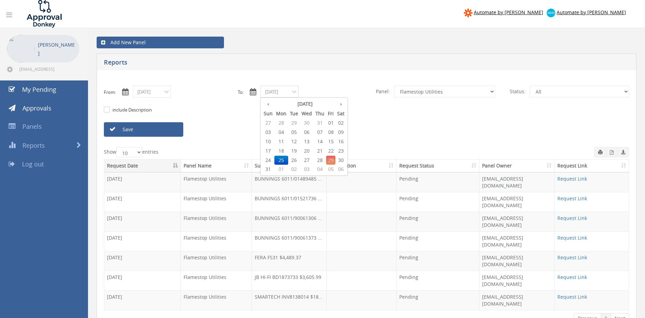
click at [277, 90] on input "08/25/2025" at bounding box center [280, 92] width 38 height 12
click at [320, 159] on span "28" at bounding box center [320, 160] width 12 height 9
type input "08/28/2025"
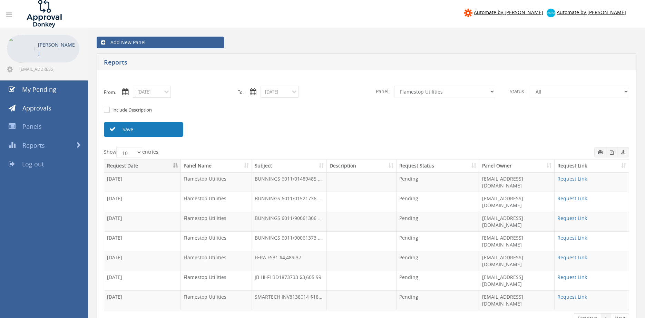
click at [173, 132] on link "Save" at bounding box center [143, 129] width 79 height 14
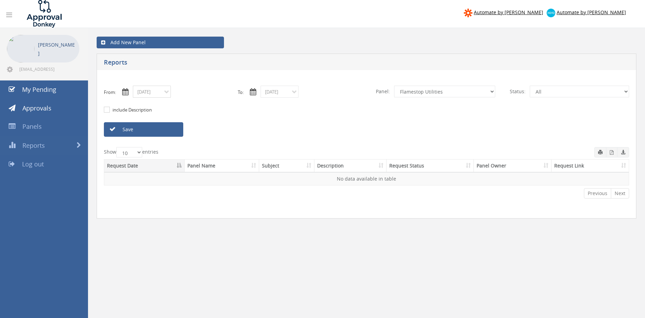
click at [156, 91] on input "08/28/2025" at bounding box center [152, 92] width 38 height 12
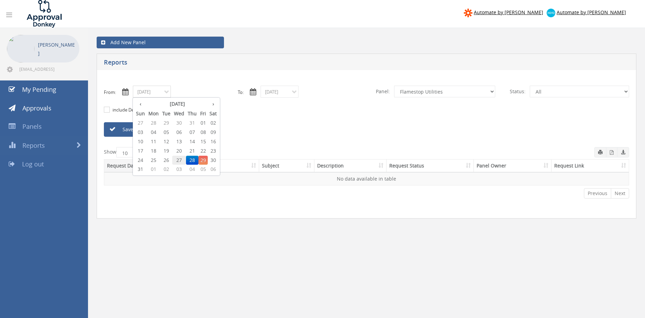
click at [181, 158] on span "27" at bounding box center [179, 160] width 14 height 9
type input "08/27/2025"
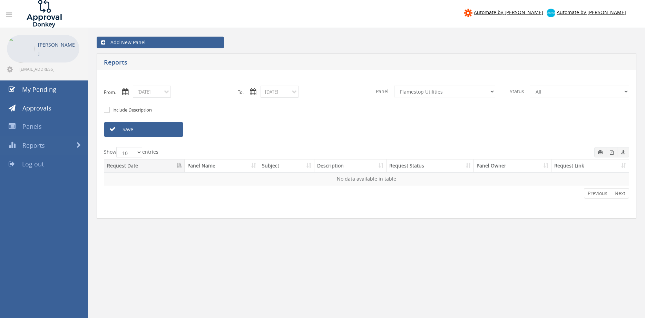
click at [170, 132] on link "Save" at bounding box center [143, 129] width 79 height 14
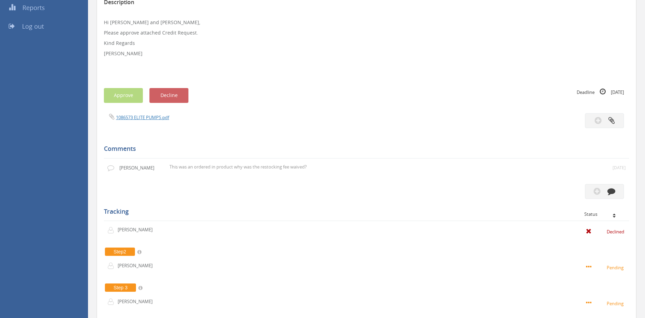
scroll to position [141, 0]
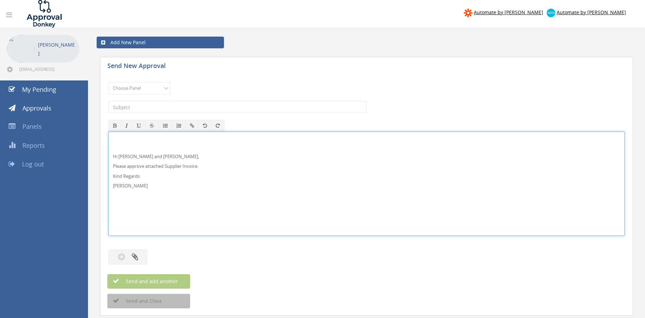
click at [136, 158] on p "Hi [PERSON_NAME] and [PERSON_NAME]," at bounding box center [366, 156] width 507 height 7
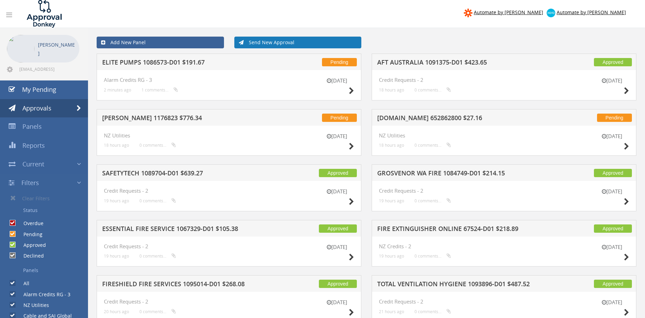
click at [268, 43] on link "Send New Approval" at bounding box center [297, 43] width 127 height 12
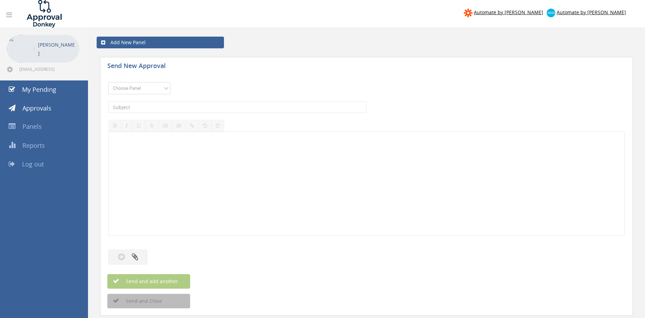
select select "9739"
click option "Credit Requests - 2" at bounding box center [0, 0] width 0 height 0
click at [200, 108] on input "text" at bounding box center [237, 107] width 258 height 12
type input "e"
type input "ELITE PUMPS 1086573-D01 $191.67"
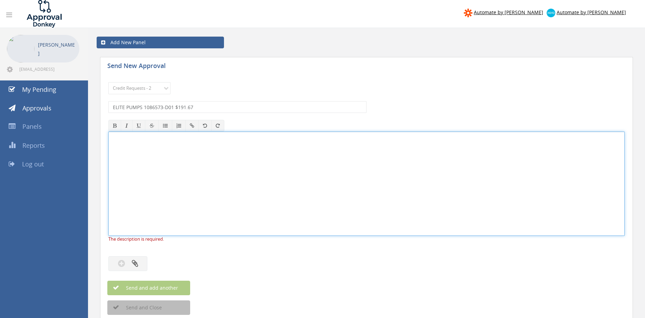
click at [94, 158] on div "Send New Approval Choose Panel Alarm Credits RG - 3 NZ Utilities Cable and SAI …" at bounding box center [366, 199] width 550 height 291
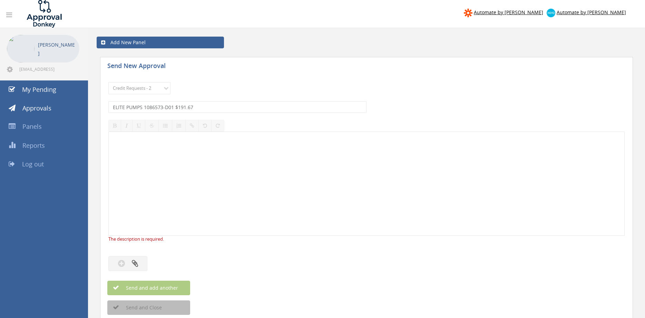
scroll to position [40, 0]
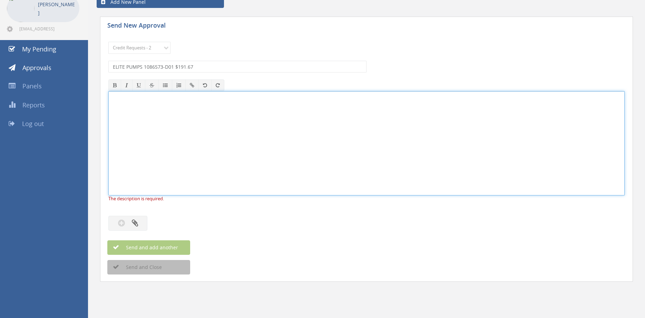
click at [175, 156] on div at bounding box center [367, 143] width 516 height 104
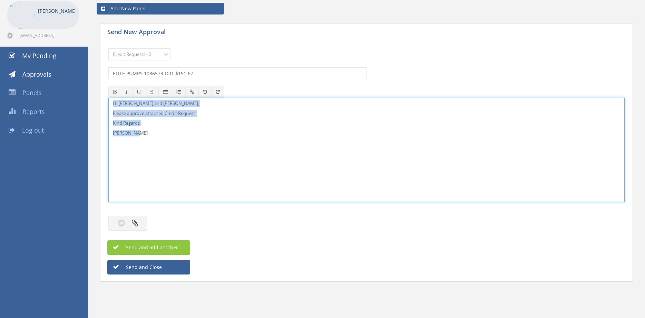
drag, startPoint x: 144, startPoint y: 137, endPoint x: 95, endPoint y: 91, distance: 66.9
click at [108, 98] on div "Hi Lee and Ben, Please approve attached Credit Request. Kind Regards Pam Walker" at bounding box center [366, 150] width 516 height 104
click at [140, 224] on button "button" at bounding box center [127, 223] width 39 height 15
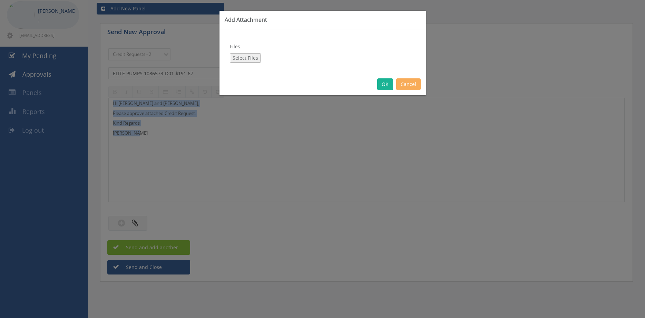
click at [251, 60] on button "Select Files" at bounding box center [245, 58] width 31 height 9
type input "C:\fakepath\1086573 ELITE PUMPS.pdf"
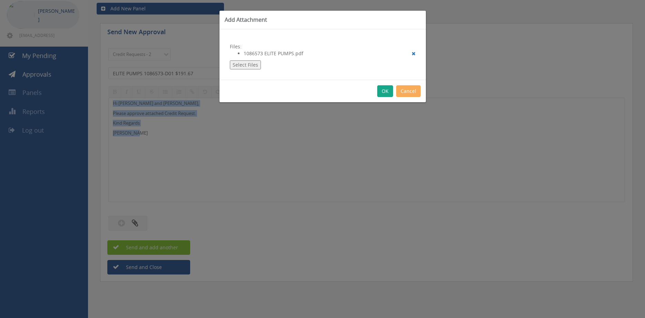
click at [383, 90] on button "OK" at bounding box center [385, 91] width 16 height 12
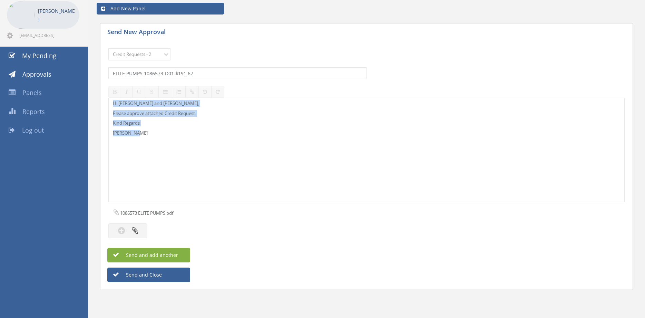
click at [169, 256] on span "Send and add another" at bounding box center [144, 255] width 67 height 7
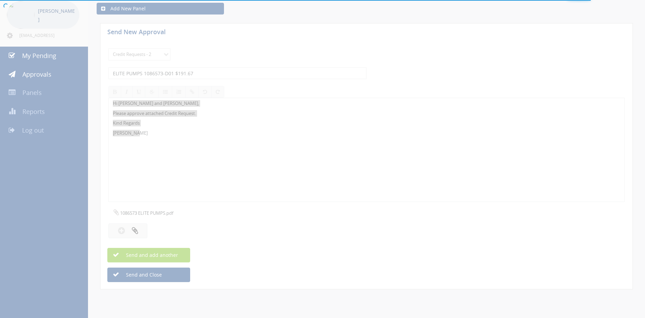
select select
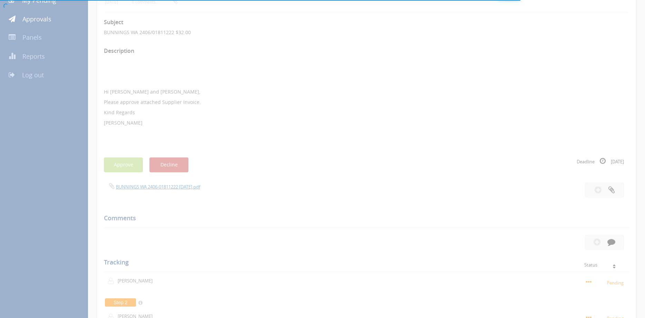
scroll to position [87, 0]
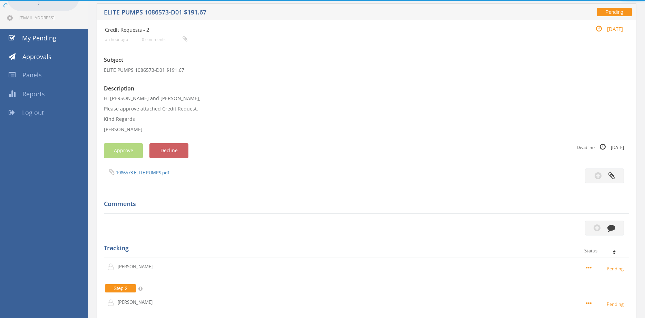
scroll to position [28, 0]
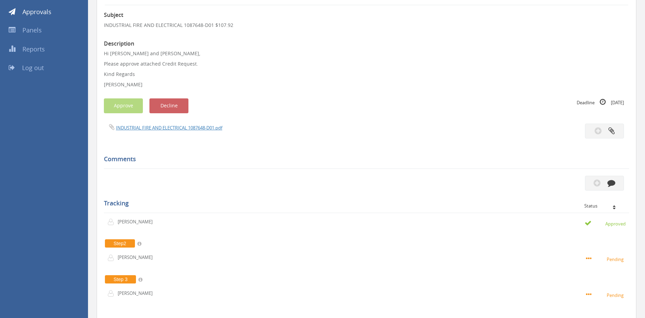
scroll to position [94, 0]
